Goal: Task Accomplishment & Management: Manage account settings

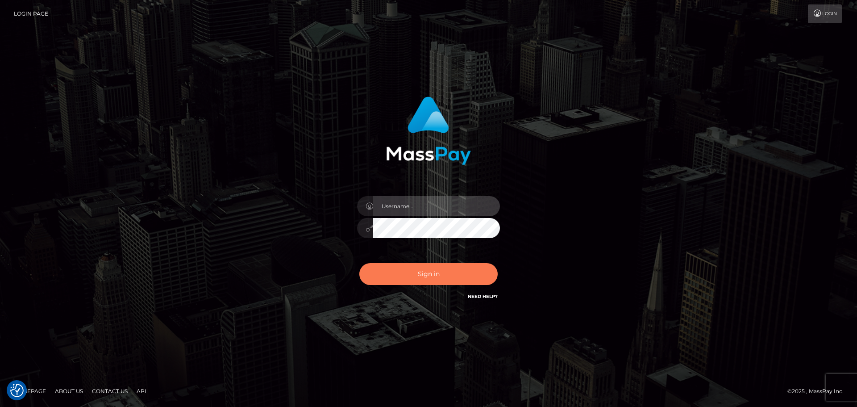
type input "Bedis"
click at [415, 274] on button "Sign in" at bounding box center [428, 274] width 138 height 22
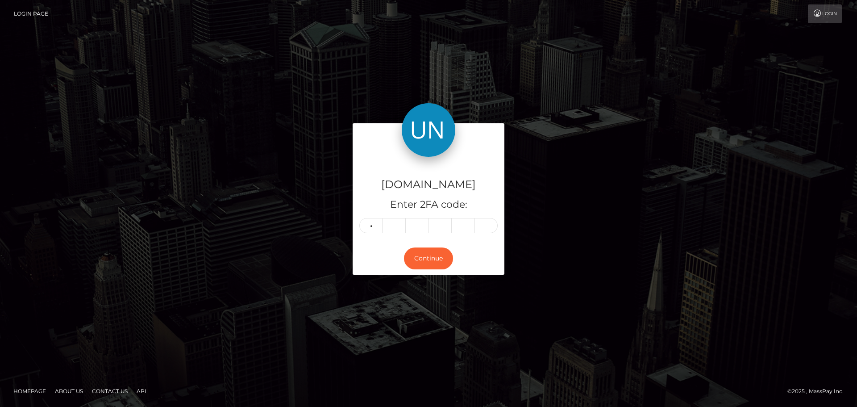
type input "6"
type input "9"
type input "0"
type input "8"
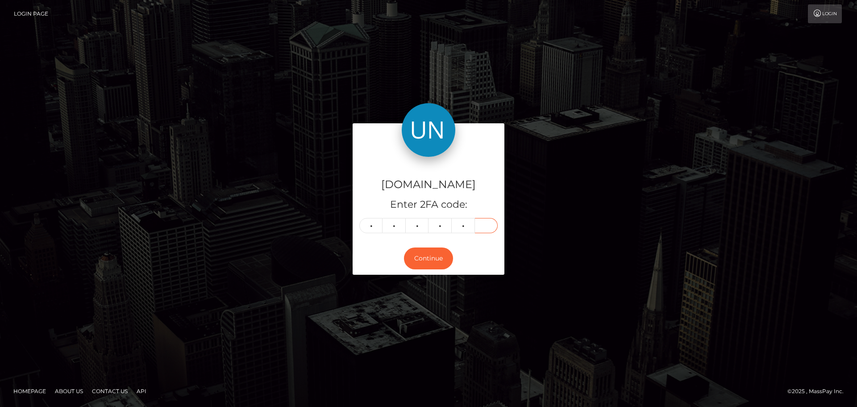
type input "4"
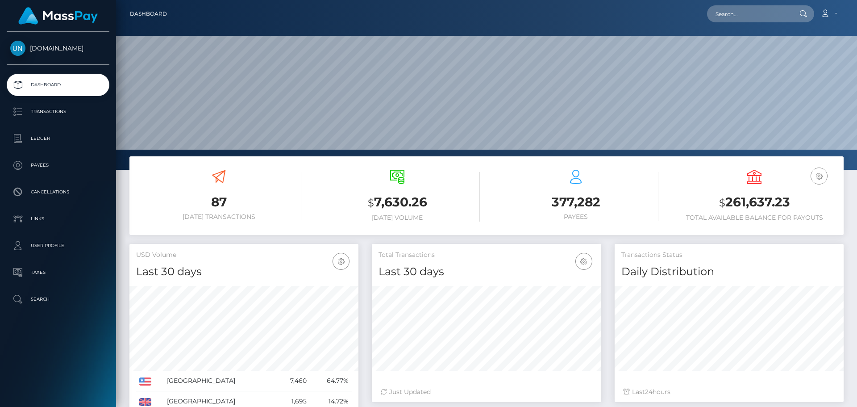
scroll to position [158, 229]
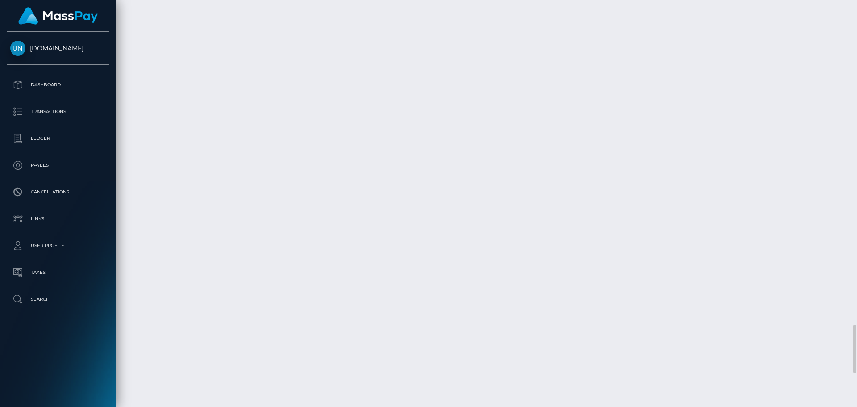
scroll to position [2768, 0]
